Goal: Information Seeking & Learning: Find specific fact

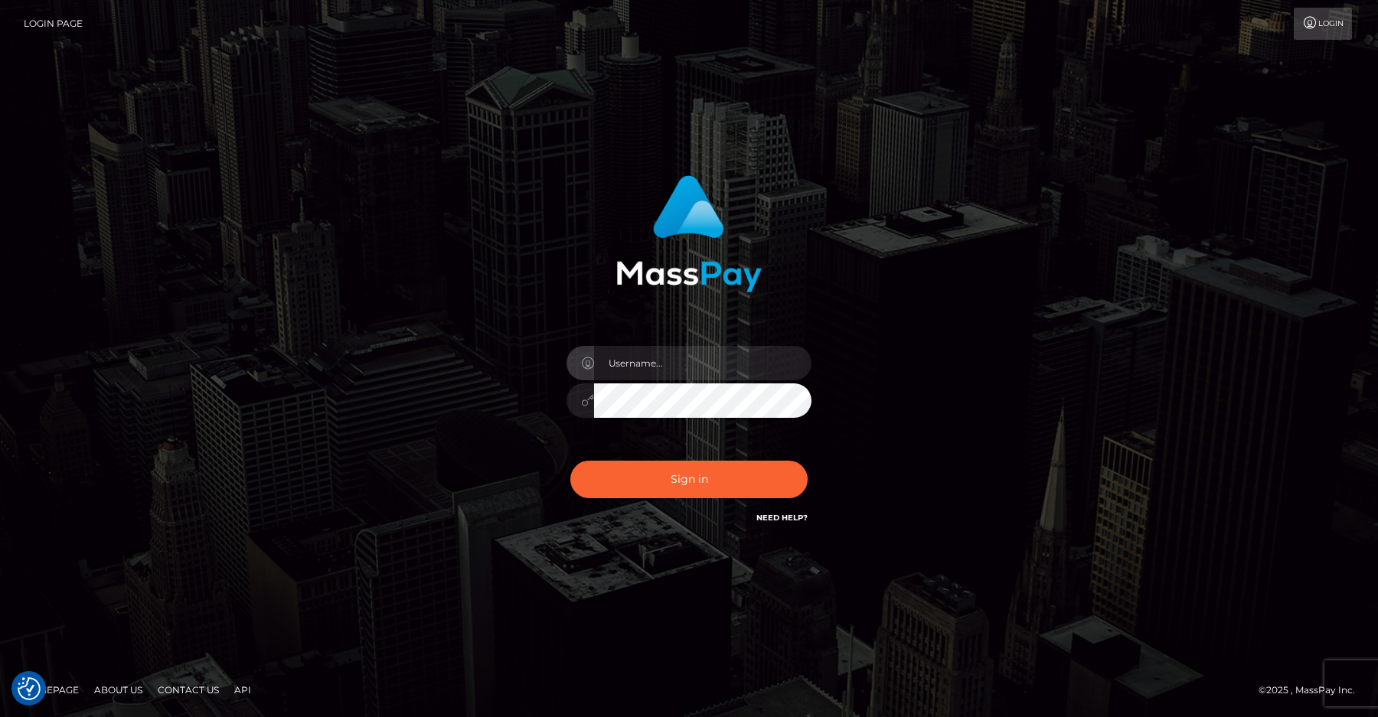
click at [735, 371] on input "text" at bounding box center [702, 363] width 217 height 34
type input "[PERSON_NAME].ievpro"
click at [713, 463] on button "Sign in" at bounding box center [688, 480] width 237 height 38
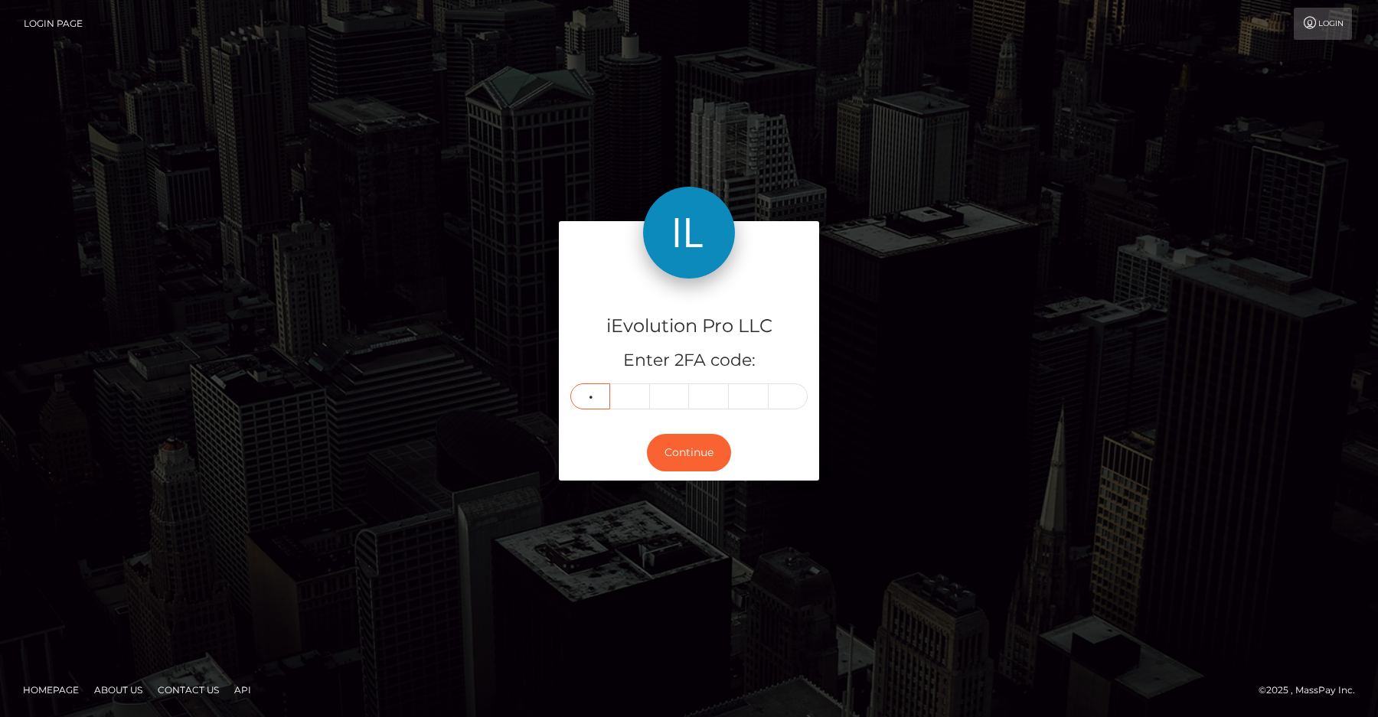
type input "9"
type input "6"
type input "8"
type input "5"
type input "1"
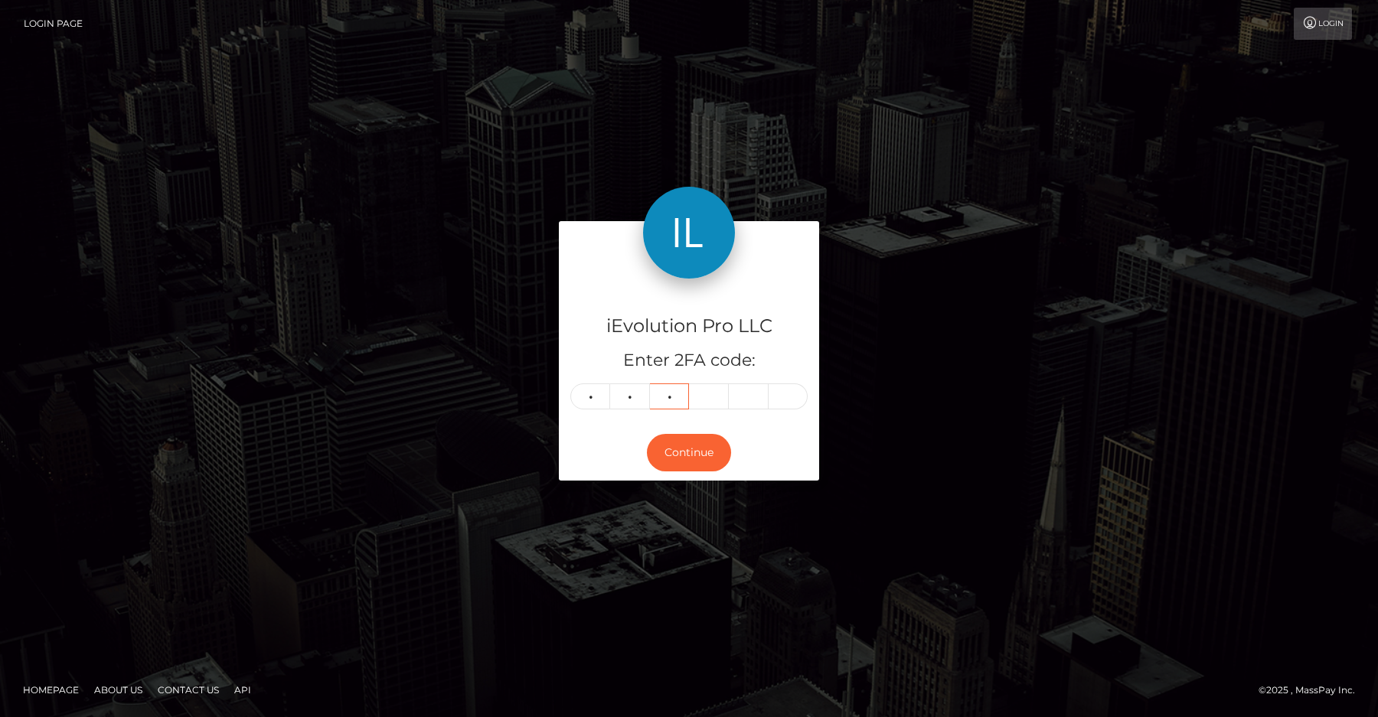
type input "4"
type input "8"
type input "0"
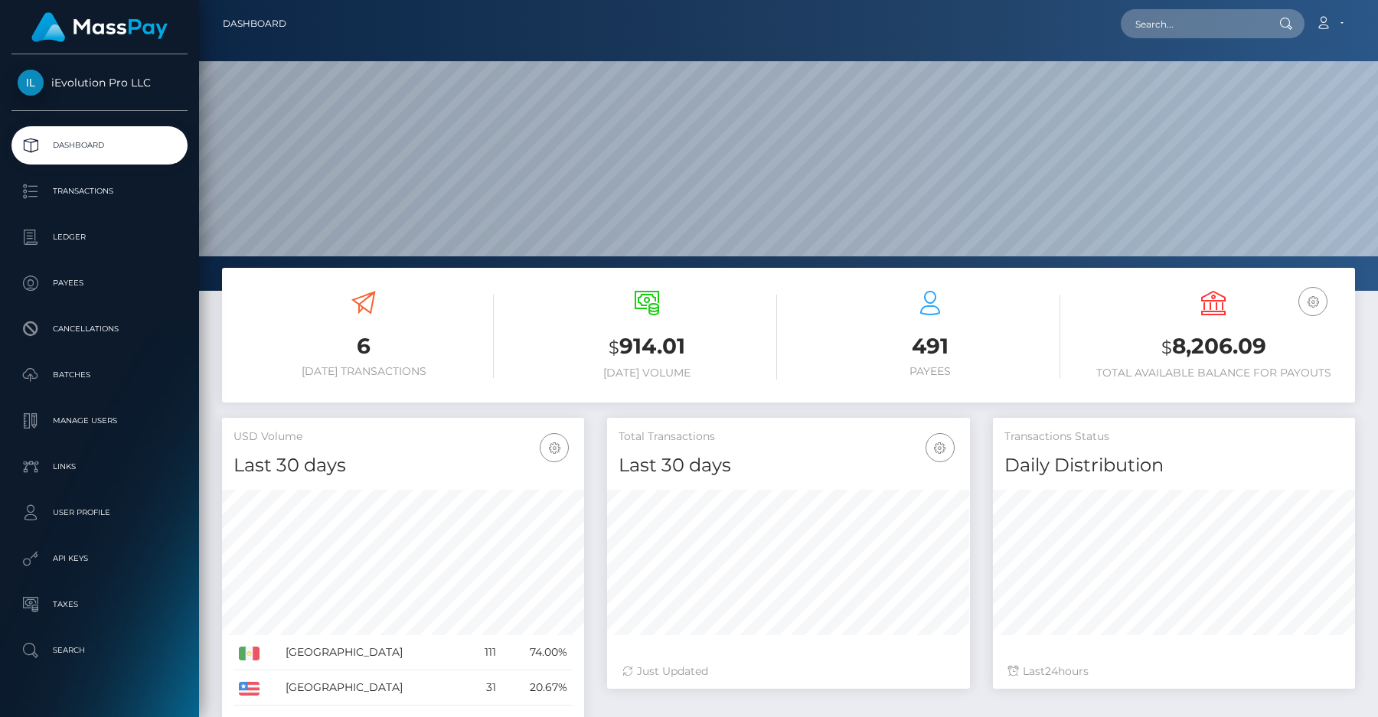
scroll to position [271, 362]
click at [111, 196] on p "Transactions" at bounding box center [100, 191] width 164 height 23
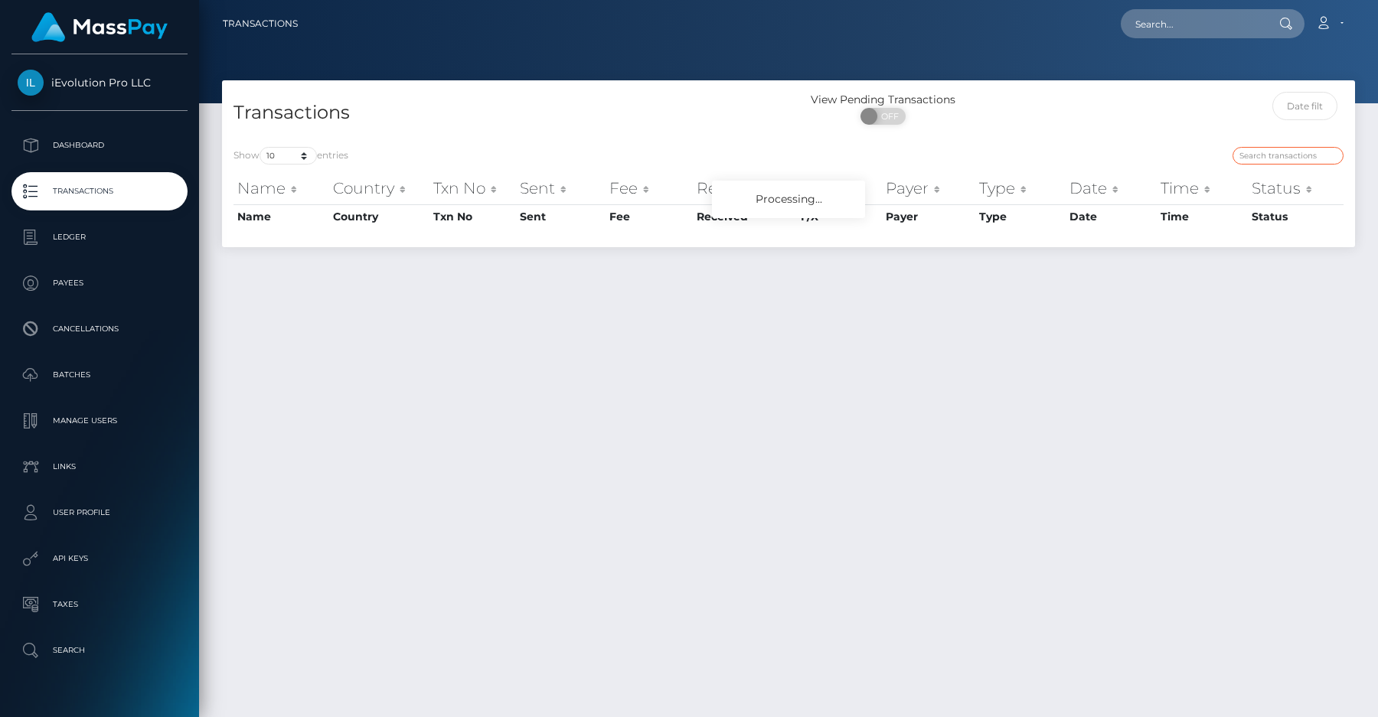
click at [1275, 155] on input "search" at bounding box center [1288, 156] width 111 height 18
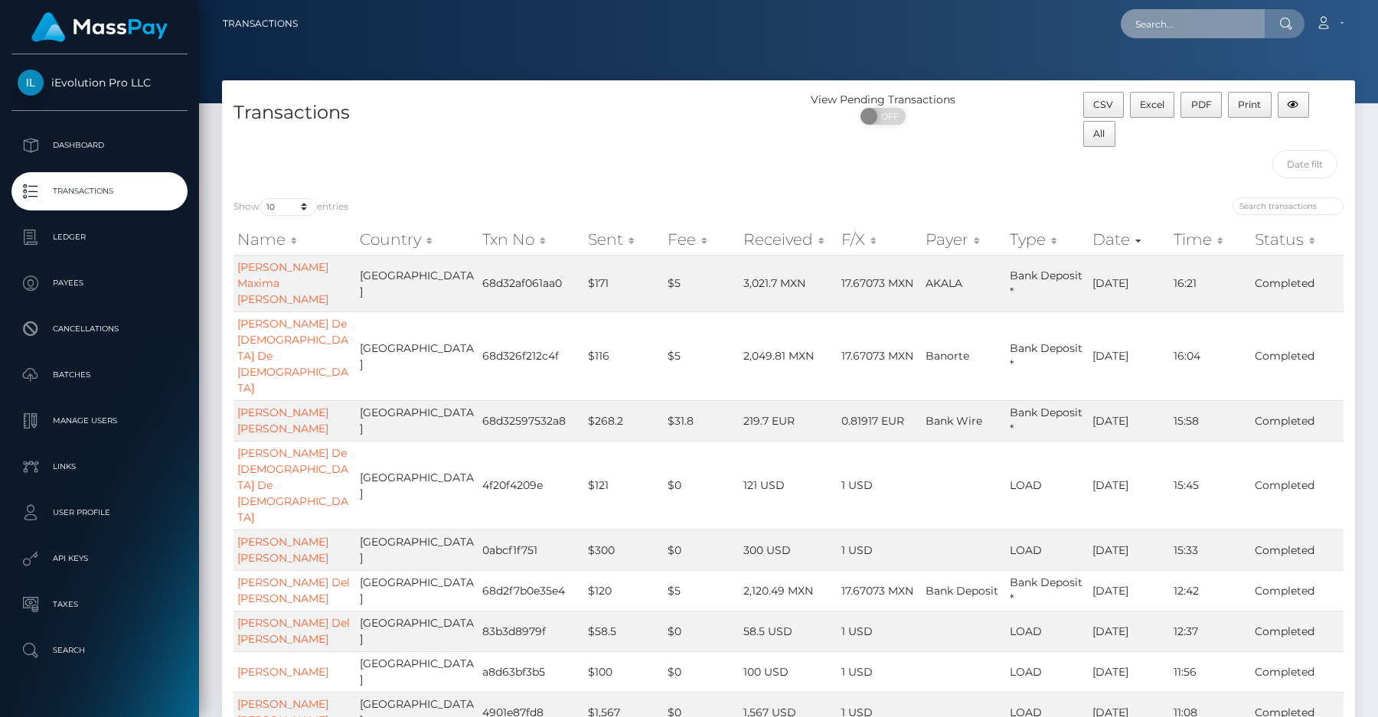
click at [1194, 22] on input "text" at bounding box center [1193, 23] width 144 height 29
paste input "Elsa0163"
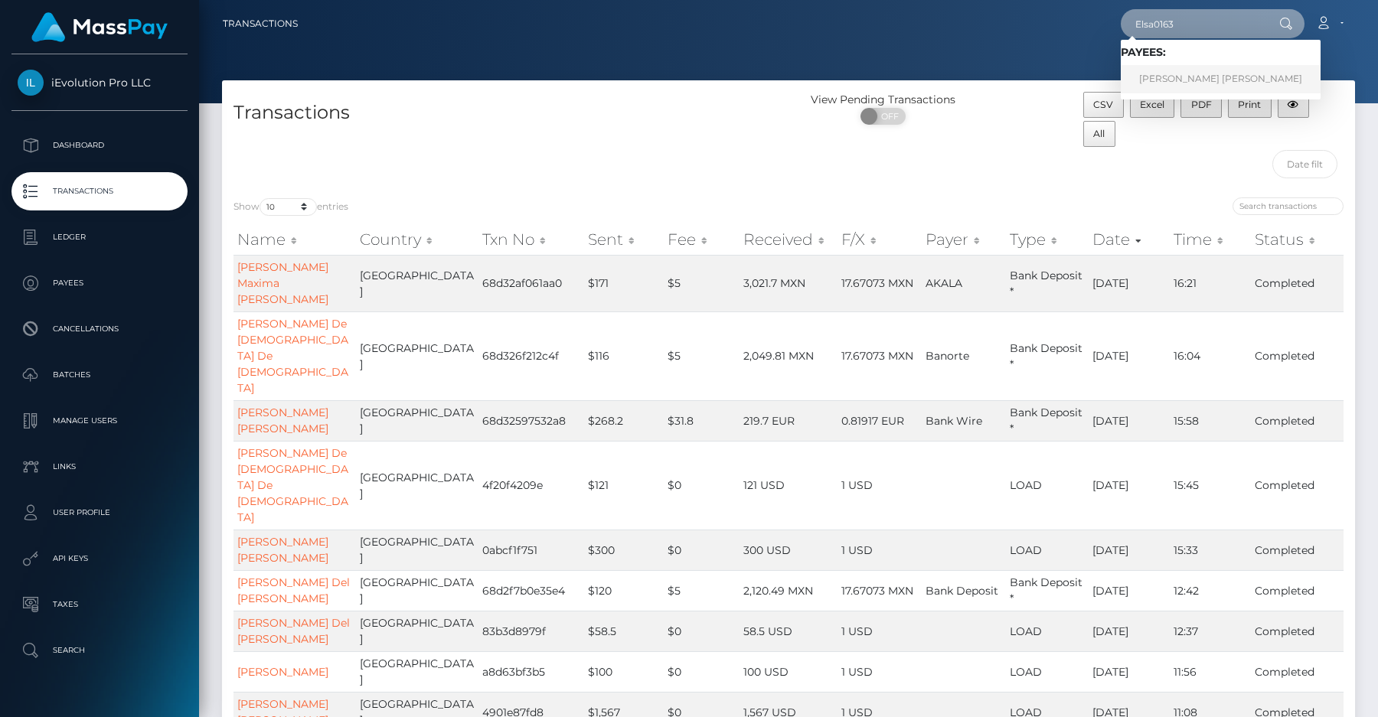
type input "Elsa0163"
click at [1190, 69] on link "Elsa Maria Alberto Lopez" at bounding box center [1221, 79] width 200 height 28
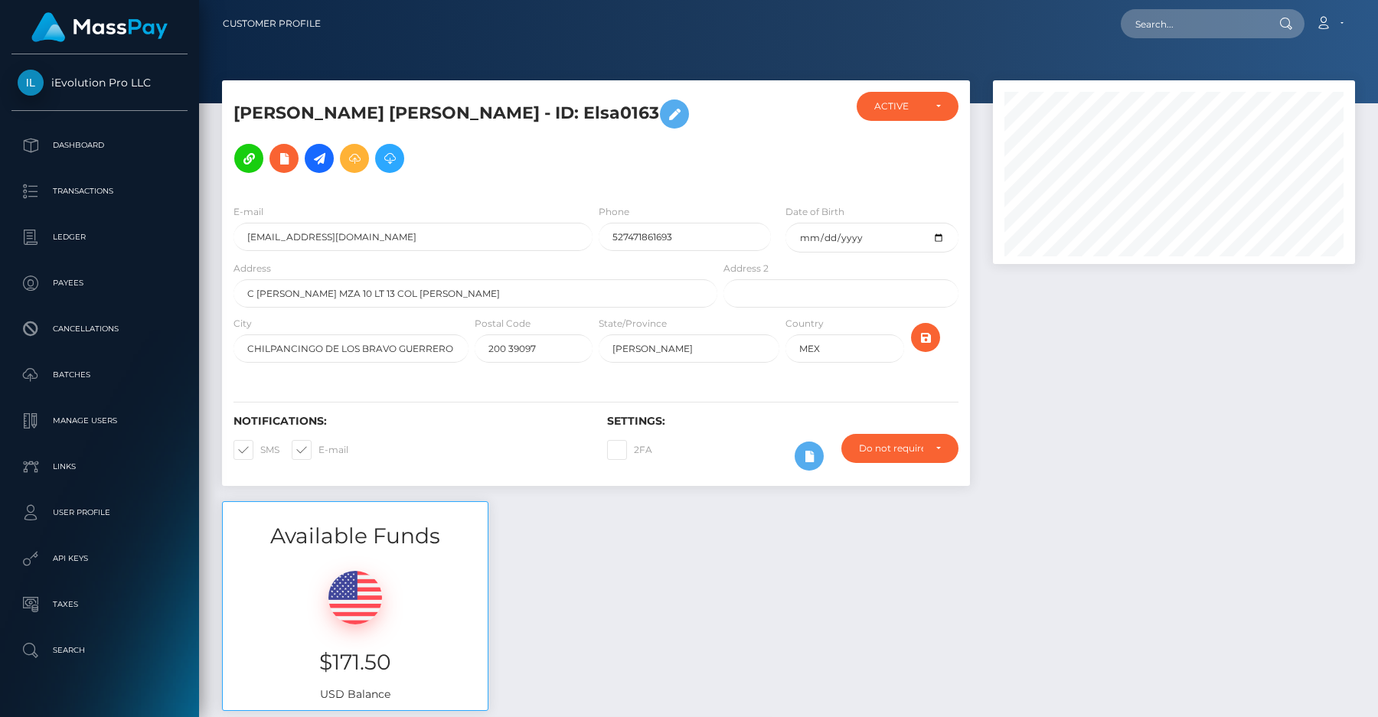
click at [678, 376] on div "E-mail [EMAIL_ADDRESS][DOMAIN_NAME] Phone 527471861693 Date of Birth" at bounding box center [596, 285] width 748 height 186
